Goal: Check status: Check status

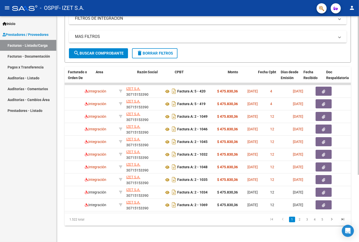
scroll to position [0, 65]
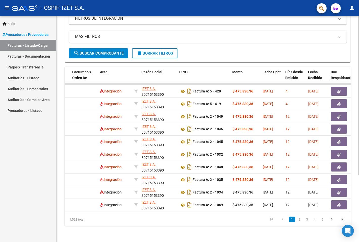
click at [190, 44] on div "MAS FILTROS Todos Con Doc. Respaldatoria Todos Con Trazabilidad Todos Asociado …" at bounding box center [208, 40] width 278 height 18
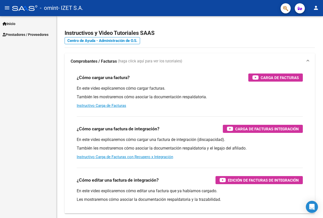
click at [22, 36] on span "Prestadores / Proveedores" at bounding box center [26, 35] width 46 height 6
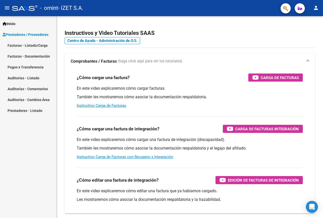
click at [31, 46] on link "Facturas - Listado/Carga" at bounding box center [28, 45] width 56 height 11
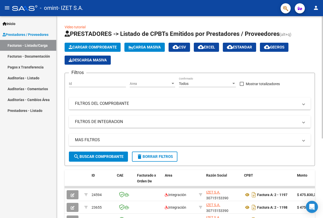
click at [161, 101] on mat-panel-title "FILTROS DEL COMPROBANTE" at bounding box center [187, 104] width 224 height 6
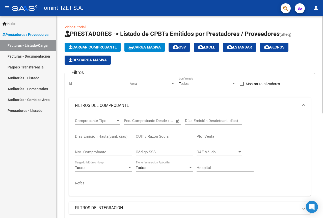
click at [147, 108] on mat-panel-title "FILTROS DEL COMPROBANTE" at bounding box center [187, 106] width 224 height 6
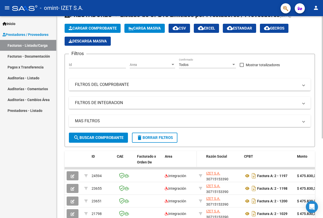
scroll to position [50, 0]
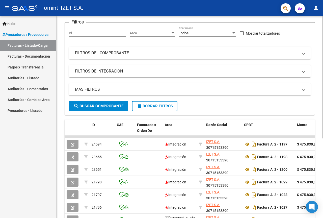
click at [135, 52] on mat-panel-title "FILTROS DEL COMPROBANTE" at bounding box center [187, 53] width 224 height 6
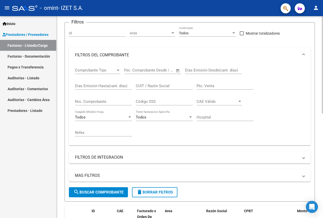
click at [137, 55] on mat-panel-title "FILTROS DEL COMPROBANTE" at bounding box center [187, 55] width 224 height 6
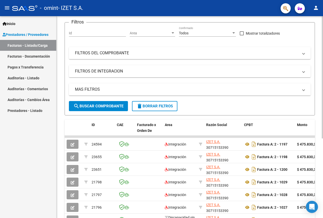
click at [144, 55] on mat-panel-title "FILTROS DEL COMPROBANTE" at bounding box center [187, 53] width 224 height 6
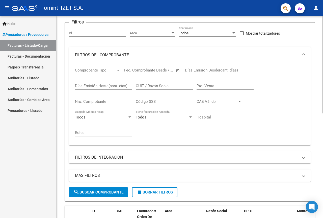
click at [100, 100] on input "Nro. Comprobante" at bounding box center [103, 101] width 57 height 5
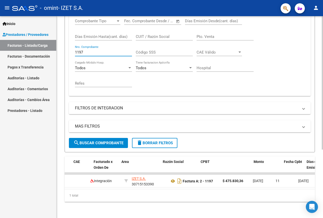
scroll to position [0, 0]
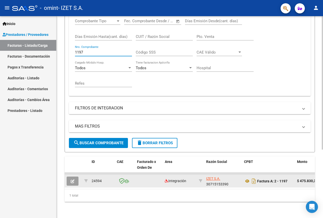
type input "1197"
click at [72, 179] on icon "button" at bounding box center [73, 181] width 4 height 4
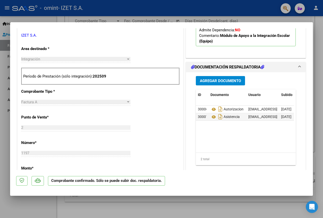
scroll to position [202, 0]
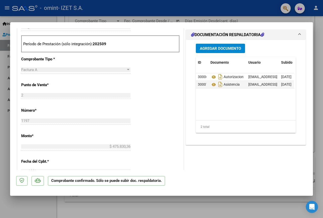
click at [153, 204] on div at bounding box center [161, 109] width 323 height 218
type input "$ 0,00"
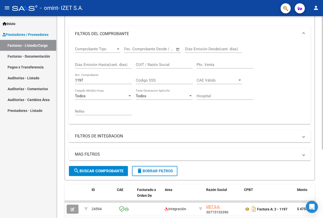
scroll to position [28, 0]
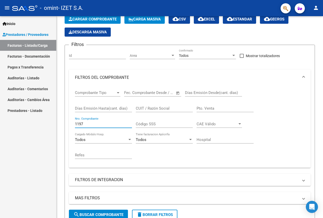
drag, startPoint x: 52, startPoint y: 122, endPoint x: 0, endPoint y: 120, distance: 51.8
click at [0, 121] on mat-sidenav-container "Inicio Instructivos Contacto OS Prestadores / Proveedores Facturas - Listado/Ca…" at bounding box center [161, 117] width 323 height 202
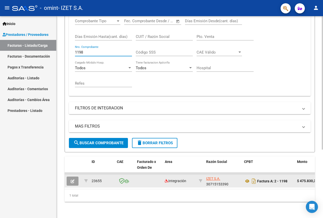
type input "1198"
click at [73, 179] on icon "button" at bounding box center [73, 181] width 4 height 4
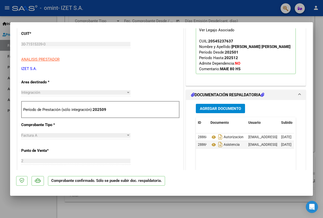
scroll to position [177, 0]
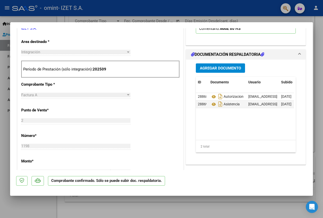
click at [244, 212] on div at bounding box center [161, 109] width 323 height 218
type input "$ 0,00"
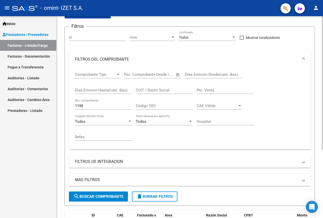
scroll to position [3, 0]
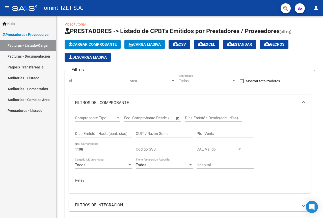
drag, startPoint x: 52, startPoint y: 153, endPoint x: 49, endPoint y: 126, distance: 27.1
click at [51, 152] on mat-sidenav-container "Inicio Instructivos Contacto OS Prestadores / Proveedores Facturas - Listado/Ca…" at bounding box center [161, 117] width 323 height 202
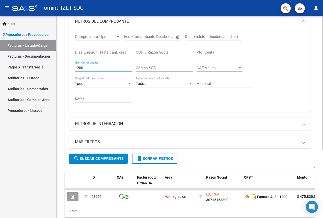
scroll to position [104, 0]
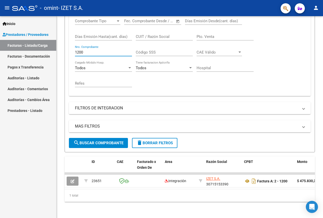
type input "1200"
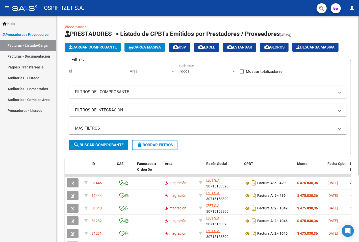
click at [128, 94] on mat-panel-title "FILTROS DEL COMPROBANTE" at bounding box center [205, 92] width 260 height 6
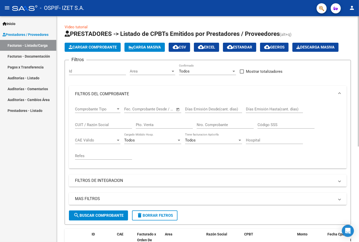
click at [217, 125] on input "Nro. Comprobante" at bounding box center [225, 124] width 57 height 5
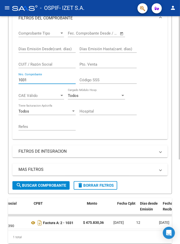
scroll to position [0, 152]
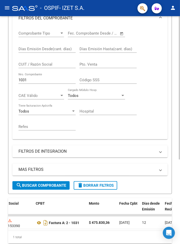
click at [39, 81] on input "1031" at bounding box center [46, 80] width 57 height 5
click at [39, 81] on input "1032" at bounding box center [46, 80] width 57 height 5
click at [47, 79] on input "1033" at bounding box center [46, 80] width 57 height 5
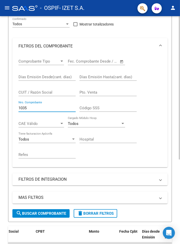
click at [47, 79] on input "Días Emisión Desde(cant. días)" at bounding box center [46, 77] width 57 height 5
click at [38, 107] on input "1035" at bounding box center [46, 108] width 57 height 5
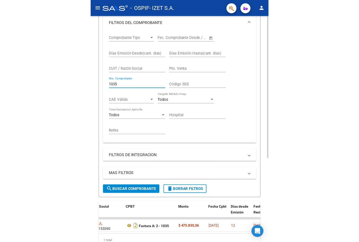
scroll to position [135, 0]
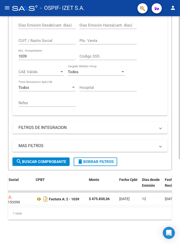
click at [34, 54] on input "1039" at bounding box center [46, 56] width 57 height 5
click at [44, 54] on input "1049" at bounding box center [46, 56] width 57 height 5
click at [38, 49] on div "1059 Nro. Comprobante" at bounding box center [46, 54] width 57 height 11
click at [38, 54] on input "1059" at bounding box center [46, 56] width 57 height 5
click at [41, 54] on input "1090" at bounding box center [46, 56] width 57 height 5
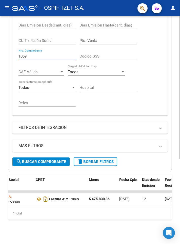
type input "1069"
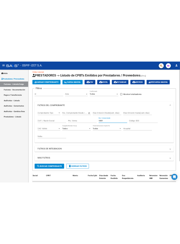
scroll to position [0, 0]
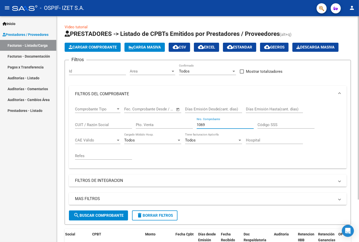
drag, startPoint x: 145, startPoint y: 128, endPoint x: 82, endPoint y: 128, distance: 63.1
click at [82, 128] on div "Comprobante Tipo Comprobante Tipo Fecha inicio – Fecha fin Fec. Comprobante Des…" at bounding box center [208, 133] width 266 height 62
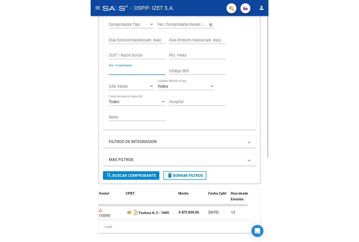
scroll to position [107, 0]
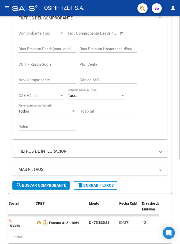
click at [22, 79] on input "Nro. Comprobante" at bounding box center [46, 80] width 57 height 5
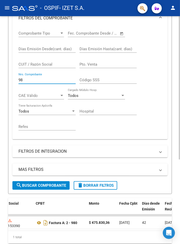
type input "9"
click at [37, 80] on input "985" at bounding box center [46, 80] width 57 height 5
click at [36, 78] on div "993 Nro. Comprobante" at bounding box center [46, 78] width 57 height 11
click at [36, 79] on div "993 Nro. Comprobante" at bounding box center [46, 78] width 57 height 11
type input "9"
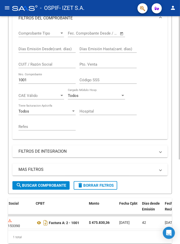
click at [32, 79] on input "1001" at bounding box center [46, 80] width 57 height 5
click at [34, 80] on input "1004" at bounding box center [46, 80] width 57 height 5
click at [35, 80] on input "1007" at bounding box center [46, 80] width 57 height 5
click at [48, 81] on input "1011" at bounding box center [46, 80] width 57 height 5
click at [32, 80] on input "1013" at bounding box center [46, 80] width 57 height 5
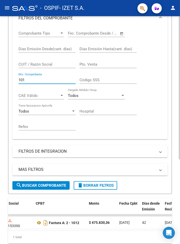
type input "1014"
drag, startPoint x: 41, startPoint y: 79, endPoint x: 0, endPoint y: 77, distance: 40.7
click at [0, 77] on div "Video tutorial PRESTADORES -> Listado de CPBTs Emitidos por Prestadores / Prove…" at bounding box center [90, 88] width 180 height 359
click at [139, 110] on div "Comprobante Tipo Comprobante Tipo Fecha inicio – Fecha fin Fec. Comprobante Des…" at bounding box center [89, 80] width 143 height 109
click at [36, 83] on div "Nro. Comprobante" at bounding box center [46, 78] width 57 height 11
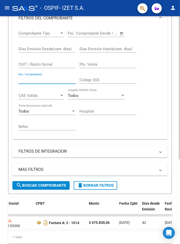
click at [36, 81] on input "Nro. Comprobante" at bounding box center [46, 80] width 57 height 5
click at [44, 81] on input "782" at bounding box center [46, 80] width 57 height 5
click at [46, 79] on input "786" at bounding box center [46, 80] width 57 height 5
click at [45, 81] on input "789" at bounding box center [46, 80] width 57 height 5
click at [43, 81] on input "790" at bounding box center [46, 80] width 57 height 5
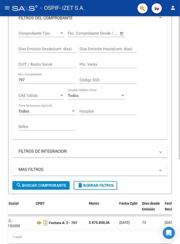
click at [27, 77] on div "797 Nro. Comprobante" at bounding box center [46, 78] width 57 height 11
click at [29, 81] on input "797" at bounding box center [46, 80] width 57 height 5
type input "7"
type input "8"
drag, startPoint x: 28, startPoint y: 75, endPoint x: 28, endPoint y: 78, distance: 2.8
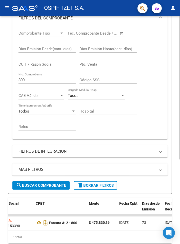
click at [28, 76] on div "800 Nro. Comprobante" at bounding box center [46, 78] width 57 height 11
click at [29, 78] on div "800 Nro. Comprobante" at bounding box center [46, 78] width 57 height 11
click at [36, 79] on input "803" at bounding box center [46, 80] width 57 height 5
click at [42, 83] on div "805 Nro. Comprobante" at bounding box center [46, 78] width 57 height 11
click at [39, 82] on input "805" at bounding box center [46, 80] width 57 height 5
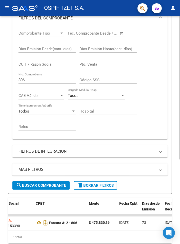
click at [41, 78] on div "806 Nro. Comprobante" at bounding box center [46, 78] width 57 height 11
click at [39, 79] on input "806" at bounding box center [46, 80] width 57 height 5
type input "8"
type input "5"
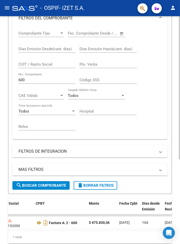
click at [29, 82] on input "600" at bounding box center [46, 80] width 57 height 5
click at [30, 77] on div "614 Nro. Comprobante" at bounding box center [46, 78] width 57 height 11
click at [31, 82] on input "614" at bounding box center [46, 80] width 57 height 5
type input "6"
click at [29, 80] on input "433" at bounding box center [46, 80] width 57 height 5
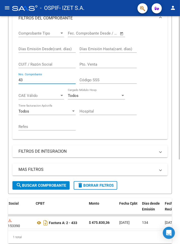
type input "4"
type input "6"
type input "7"
click at [46, 80] on input "623" at bounding box center [46, 80] width 57 height 5
type input "622"
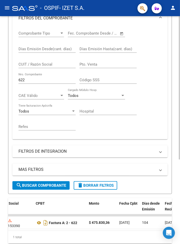
drag, startPoint x: 38, startPoint y: 80, endPoint x: 0, endPoint y: 76, distance: 38.3
click at [0, 76] on div "Video tutorial PRESTADORES -> Listado de CPBTs Emitidos por Prestadores / Prove…" at bounding box center [90, 88] width 180 height 359
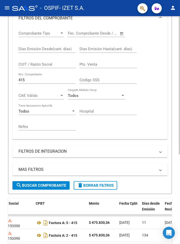
click at [29, 83] on div "415 Nro. Comprobante" at bounding box center [46, 78] width 57 height 11
click at [38, 81] on input "42" at bounding box center [46, 80] width 57 height 5
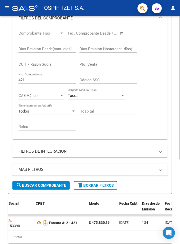
click at [33, 80] on input "421" at bounding box center [46, 80] width 57 height 5
click at [31, 79] on input "479" at bounding box center [46, 80] width 57 height 5
click at [59, 80] on input "435" at bounding box center [46, 80] width 57 height 5
click at [37, 76] on div "439 Nro. Comprobante" at bounding box center [46, 78] width 57 height 11
click at [36, 78] on input "439" at bounding box center [46, 80] width 57 height 5
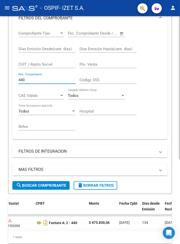
type input "440"
drag, startPoint x: 32, startPoint y: 79, endPoint x: 0, endPoint y: 66, distance: 34.8
click at [0, 79] on div "Video tutorial PRESTADORES -> Listado de CPBTs Emitidos por Prestadores / Prove…" at bounding box center [90, 88] width 180 height 359
type input "2"
type input "3"
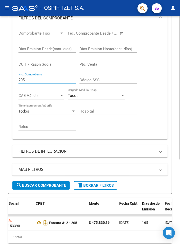
click at [49, 78] on input "205" at bounding box center [46, 80] width 57 height 5
click at [32, 80] on input "216" at bounding box center [46, 80] width 57 height 5
drag, startPoint x: 33, startPoint y: 82, endPoint x: 46, endPoint y: 76, distance: 14.0
click at [33, 82] on input "223" at bounding box center [46, 80] width 57 height 5
type input "2"
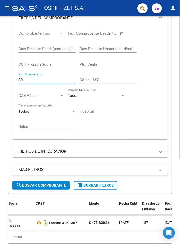
type input "3"
type input "2"
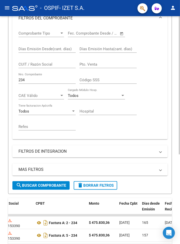
click at [46, 81] on input "234" at bounding box center [46, 80] width 57 height 5
type input "233"
click at [0, 84] on div "Video tutorial PRESTADORES -> Listado de CPBTs Emitidos por Prestadores / Prove…" at bounding box center [90, 94] width 180 height 371
type input "6"
click at [46, 81] on input "71" at bounding box center [46, 80] width 57 height 5
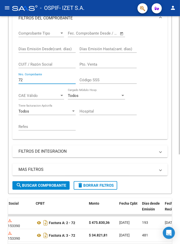
type input "7"
type input "6"
type input "7"
click at [65, 81] on input "7" at bounding box center [46, 80] width 57 height 5
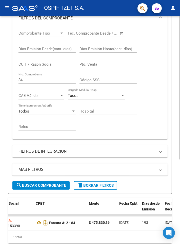
click at [29, 77] on div "84 Nro. Comprobante" at bounding box center [46, 78] width 57 height 11
click at [39, 81] on input "85" at bounding box center [46, 80] width 57 height 5
type input "87"
drag, startPoint x: 27, startPoint y: 81, endPoint x: 0, endPoint y: 84, distance: 27.4
click at [0, 83] on div "Video tutorial PRESTADORES -> Listado de CPBTs Emitidos por Prestadores / Prove…" at bounding box center [90, 88] width 180 height 359
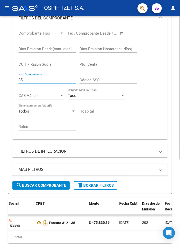
type input "3"
type input "118"
click at [21, 83] on div "118 Nro. Comprobante" at bounding box center [46, 78] width 57 height 11
drag, startPoint x: 29, startPoint y: 80, endPoint x: 0, endPoint y: 82, distance: 28.6
click at [0, 82] on div "Video tutorial PRESTADORES -> Listado de CPBTs Emitidos por Prestadores / Prove…" at bounding box center [90, 88] width 180 height 359
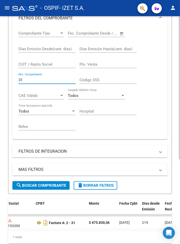
type input "3"
type input "1"
type input "2"
type input "1"
type input "119"
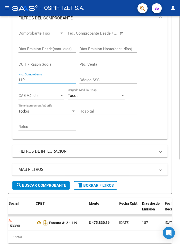
click at [0, 80] on div "Video tutorial PRESTADORES -> Listado de CPBTs Emitidos por Prestadores / Prove…" at bounding box center [90, 88] width 180 height 359
type input "3"
type input "1"
type input "2"
type input "26"
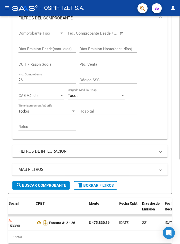
drag, startPoint x: 25, startPoint y: 80, endPoint x: 9, endPoint y: 80, distance: 15.9
click at [9, 80] on form "Filtros Id Area Area Todos Confirmado Mostrar totalizadores FILTROS DEL COMPROB…" at bounding box center [89, 82] width 163 height 223
type input "32"
drag, startPoint x: 26, startPoint y: 82, endPoint x: 1, endPoint y: 85, distance: 25.1
click at [1, 85] on div "Video tutorial PRESTADORES -> Listado de CPBTs Emitidos por Prestadores / Prove…" at bounding box center [90, 88] width 180 height 359
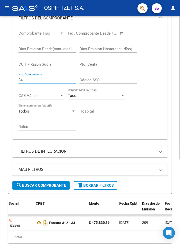
type input "3"
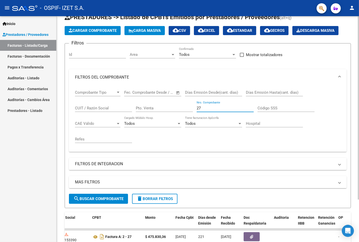
scroll to position [0, 0]
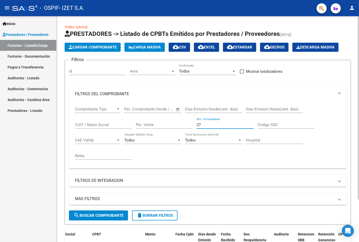
type input "27"
